Goal: Information Seeking & Learning: Find specific fact

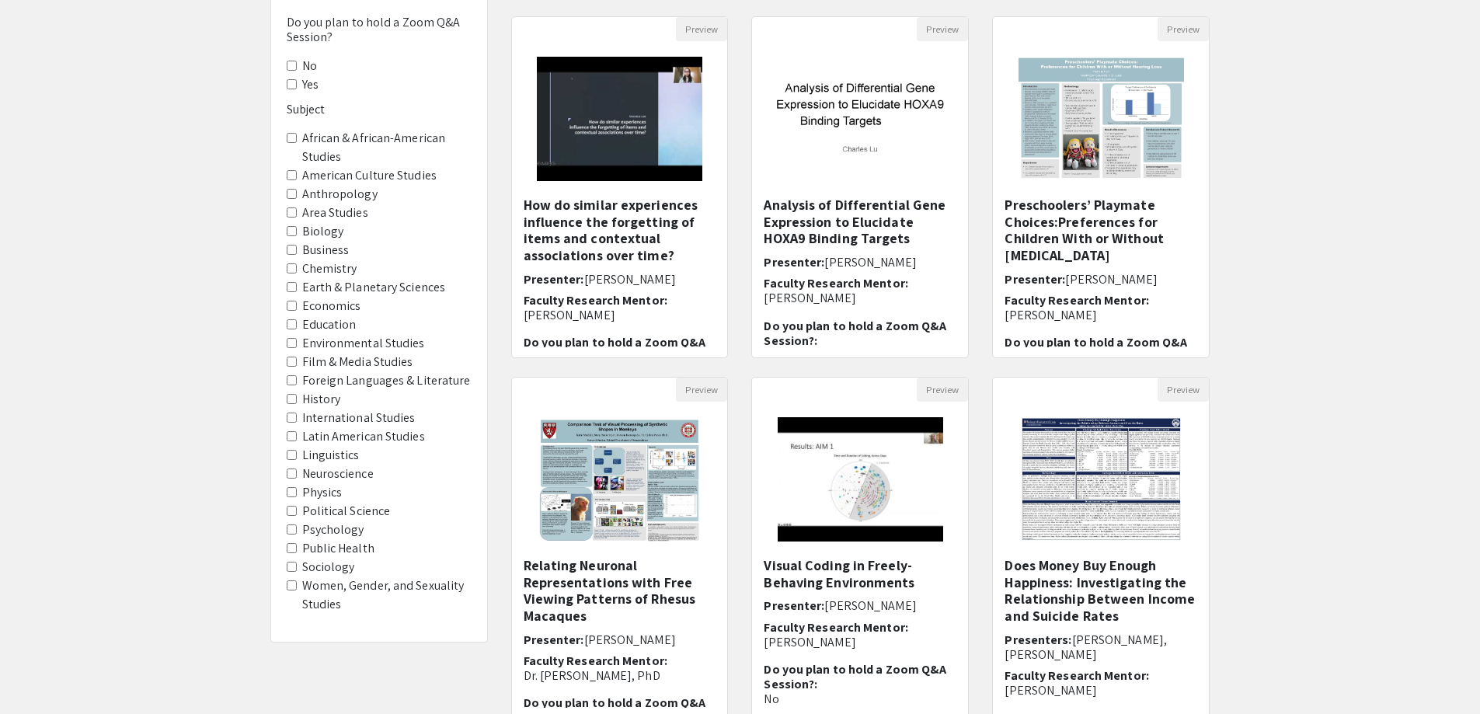
scroll to position [155, 0]
click at [293, 583] on Studies "Women, Gender, and Sexuality Studies" at bounding box center [292, 585] width 10 height 10
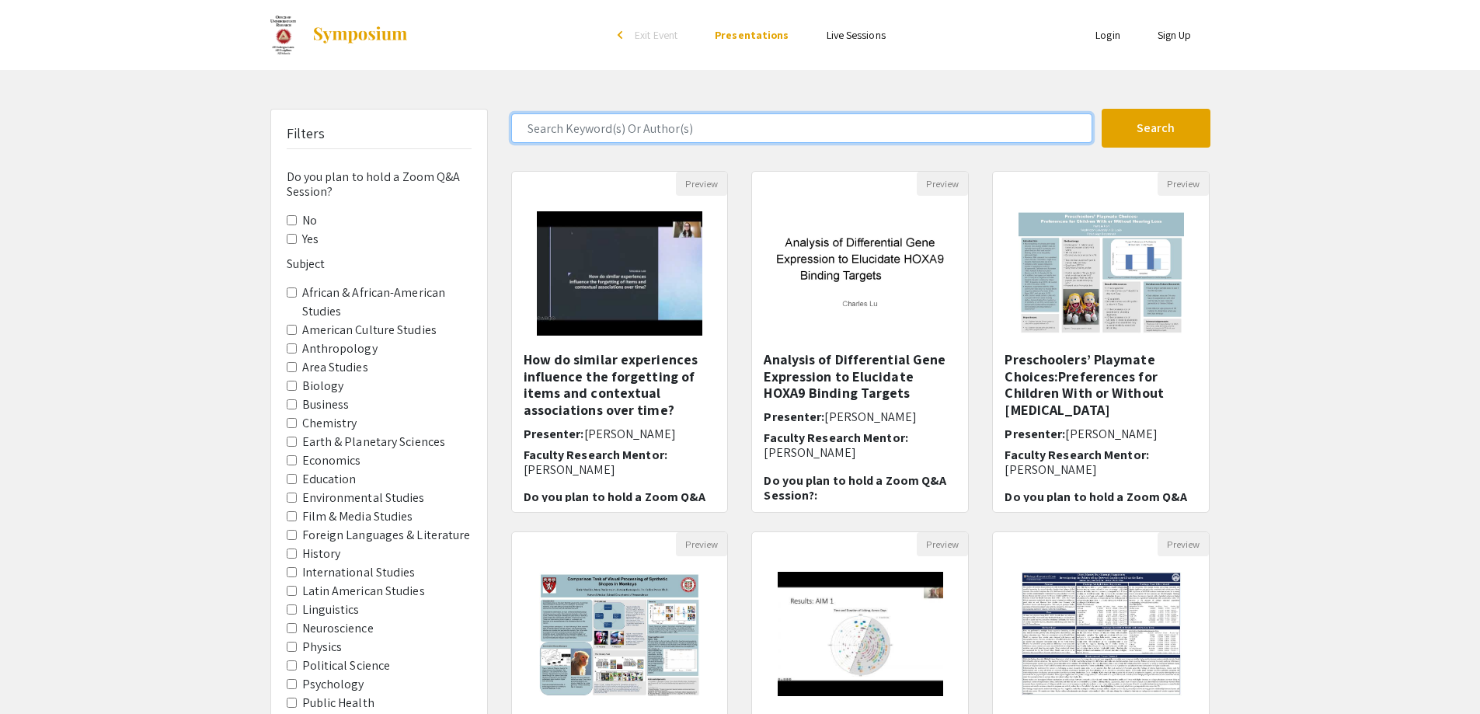
click at [594, 121] on input "Search Keyword(s) Or Author(s)" at bounding box center [801, 128] width 581 height 30
click at [1102, 109] on button "Search" at bounding box center [1156, 128] width 109 height 39
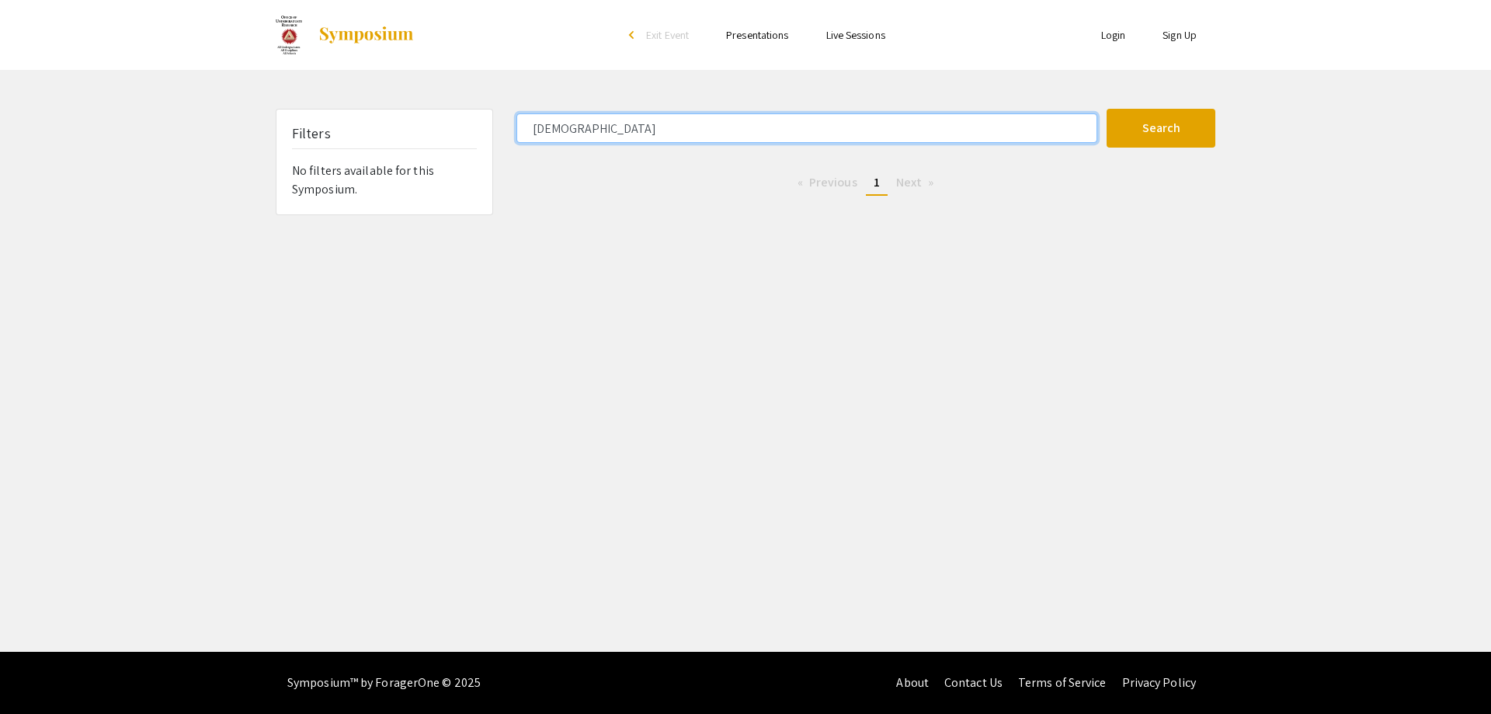
click at [594, 121] on input "[DEMOGRAPHIC_DATA]" at bounding box center [807, 128] width 581 height 30
drag, startPoint x: 594, startPoint y: 121, endPoint x: 507, endPoint y: 126, distance: 87.1
click at [507, 126] on div "[DEMOGRAPHIC_DATA]" at bounding box center [806, 128] width 602 height 30
click at [1107, 109] on button "Search" at bounding box center [1161, 128] width 109 height 39
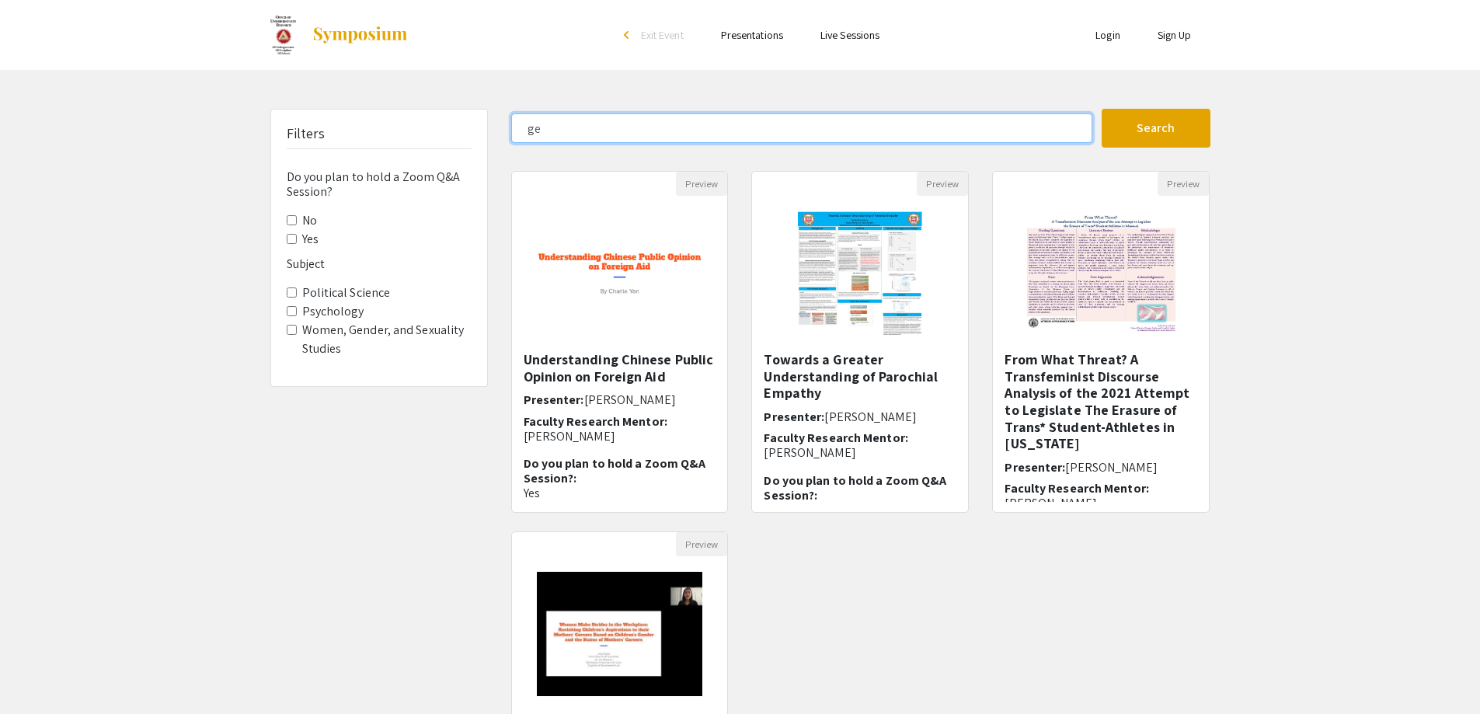
type input "g"
type input "[DEMOGRAPHIC_DATA]"
click at [1102, 109] on button "Search" at bounding box center [1156, 128] width 109 height 39
